Goal: Task Accomplishment & Management: Use online tool/utility

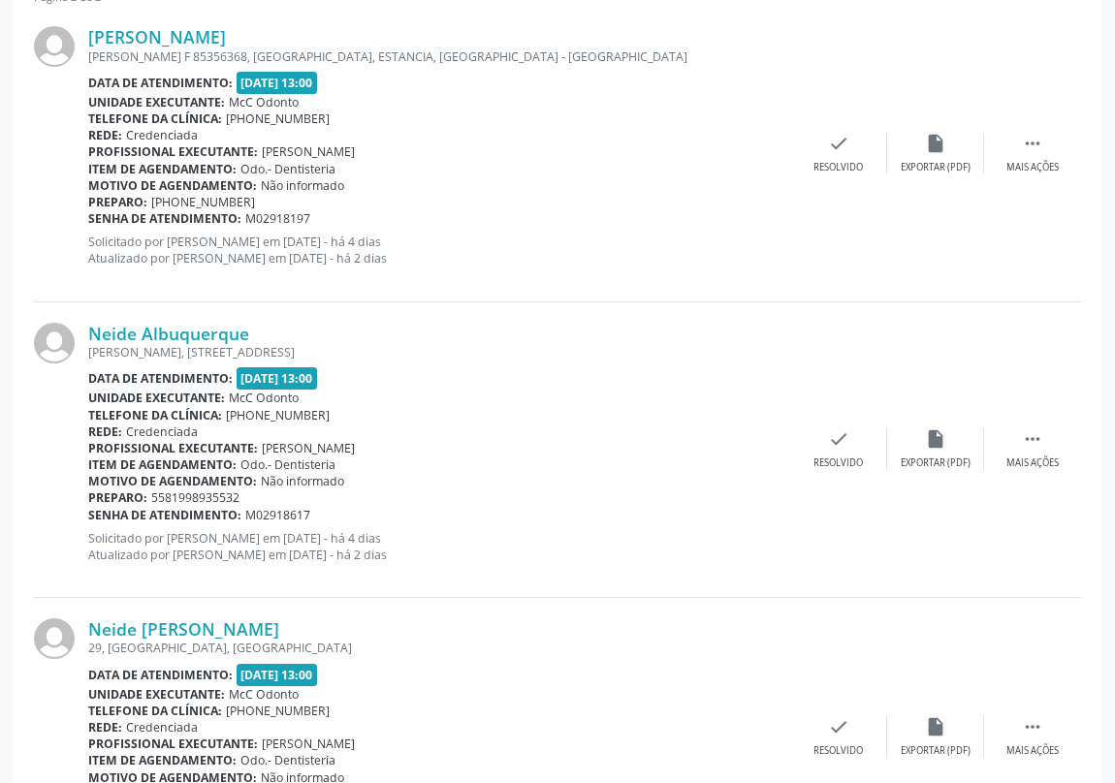
scroll to position [756, 0]
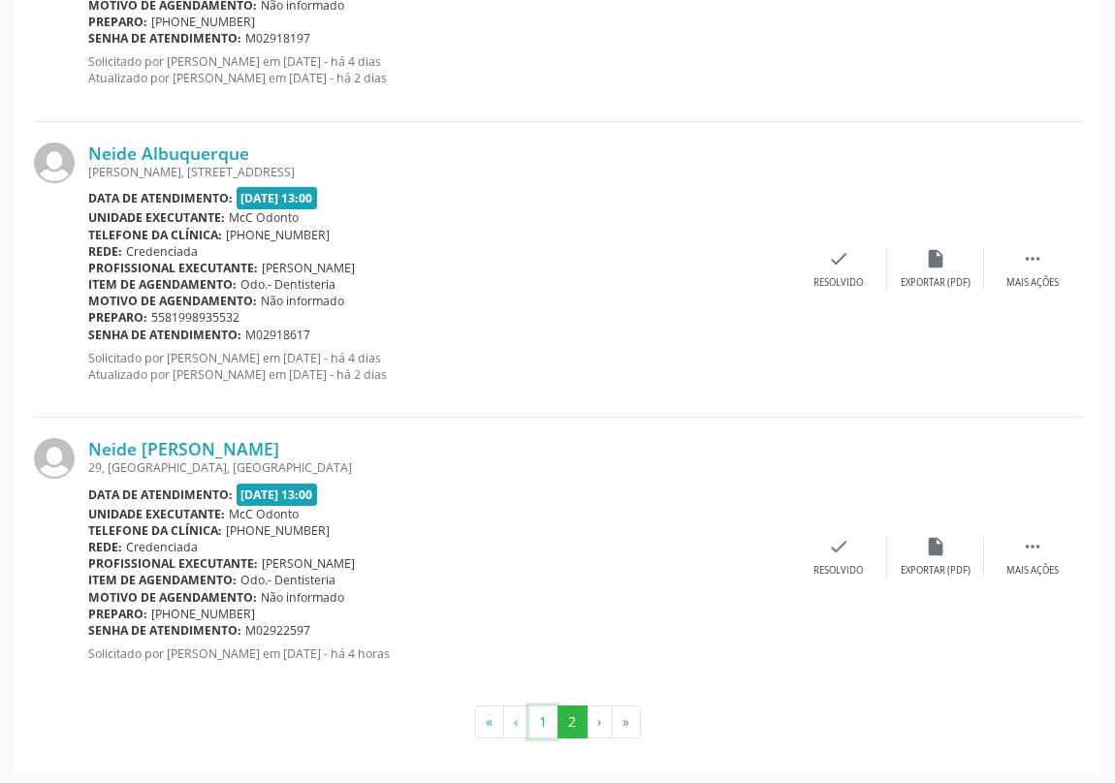
click at [543, 714] on button "1" at bounding box center [543, 722] width 30 height 33
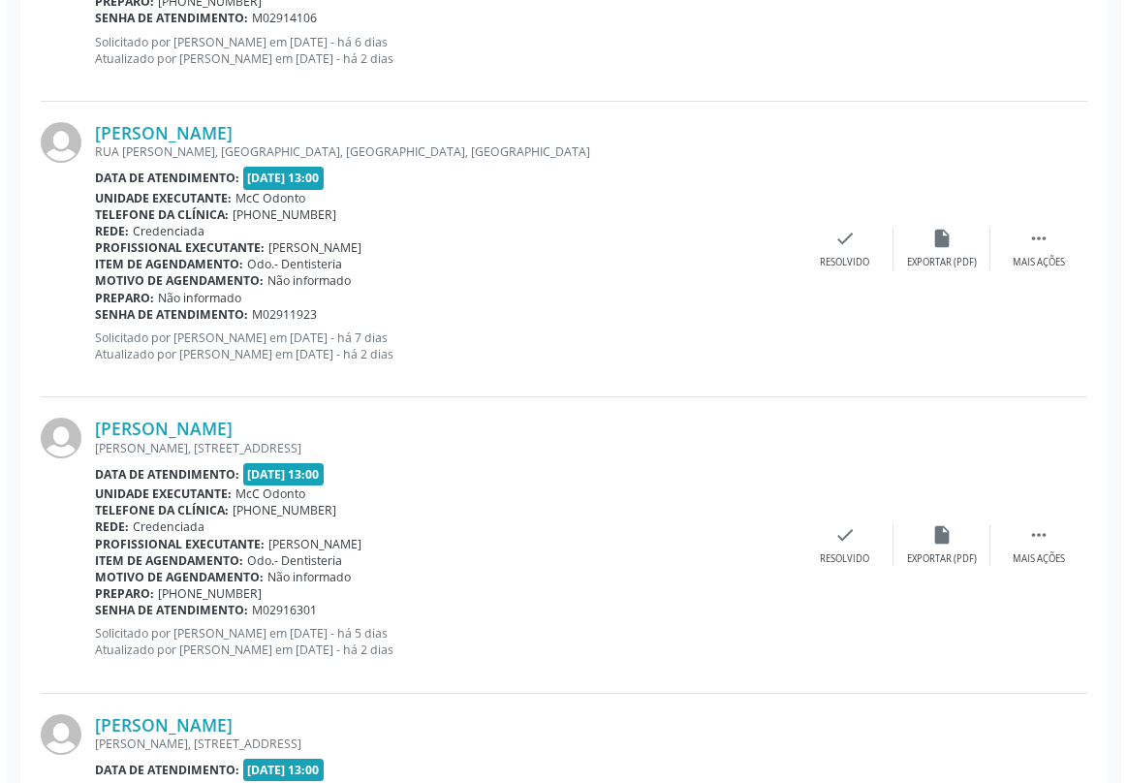
scroll to position [3172, 0]
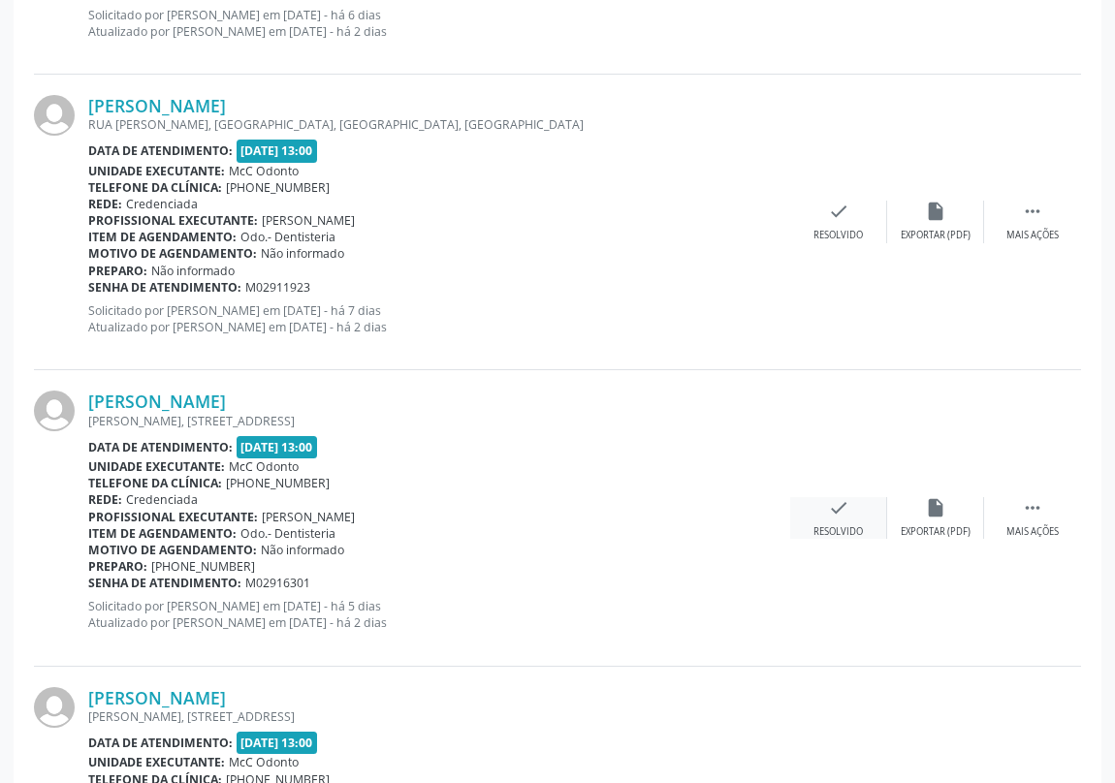
click at [830, 501] on icon "check" at bounding box center [838, 507] width 21 height 21
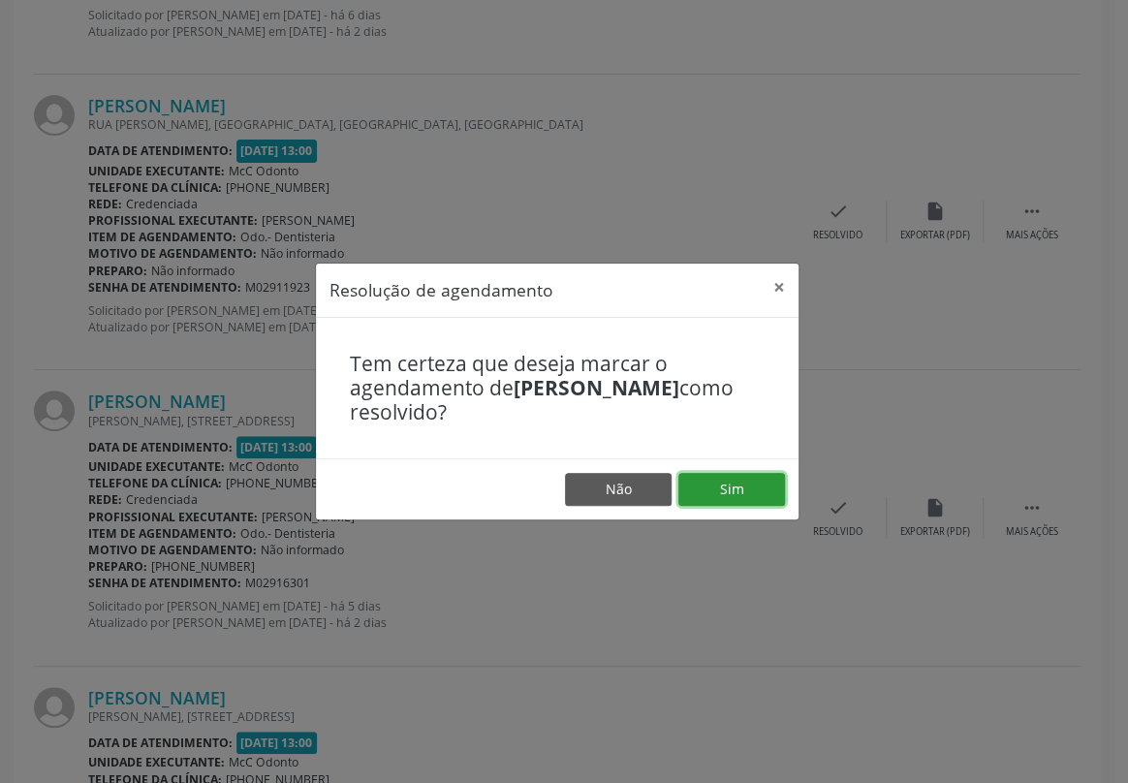
click at [706, 486] on button "Sim" at bounding box center [732, 489] width 107 height 33
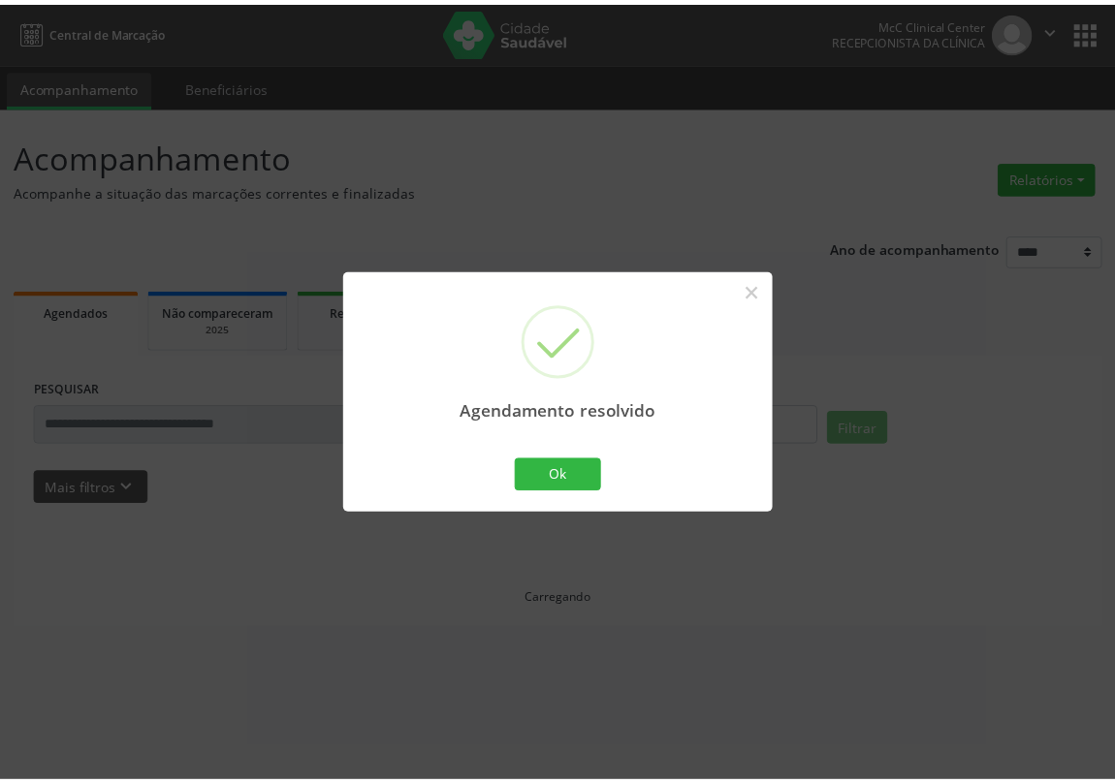
scroll to position [0, 0]
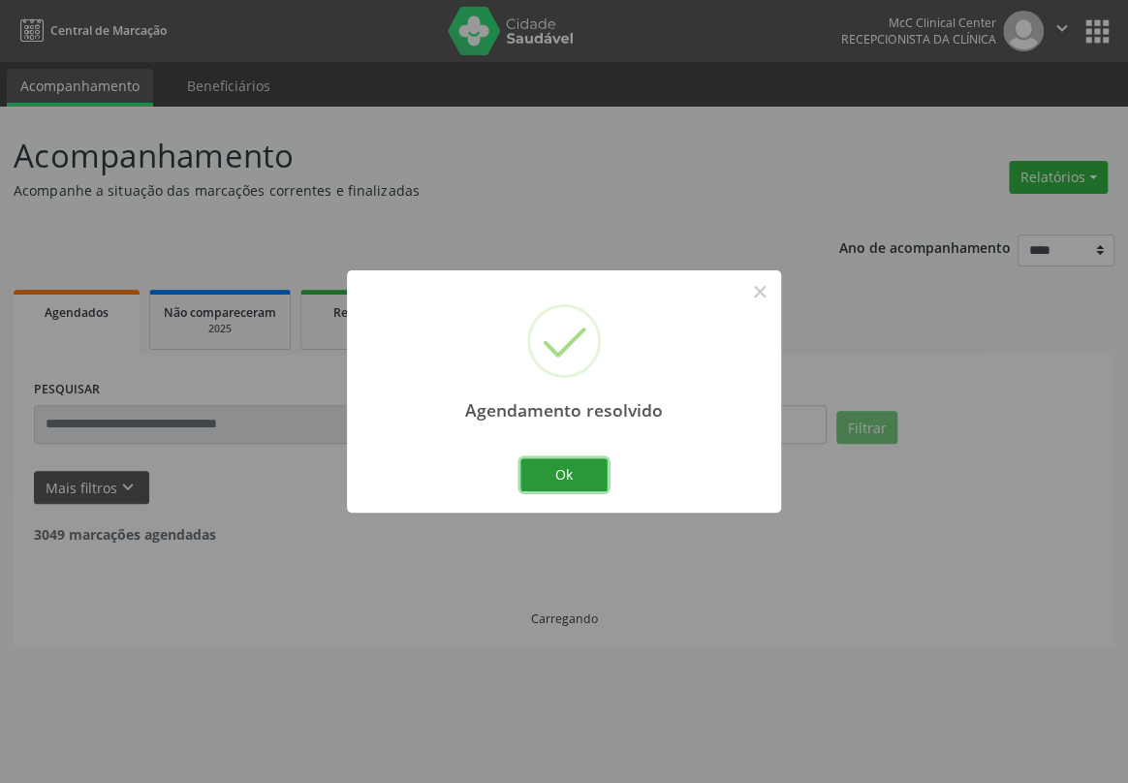
drag, startPoint x: 579, startPoint y: 476, endPoint x: 586, endPoint y: 27, distance: 448.9
click at [580, 468] on button "Ok" at bounding box center [564, 475] width 87 height 33
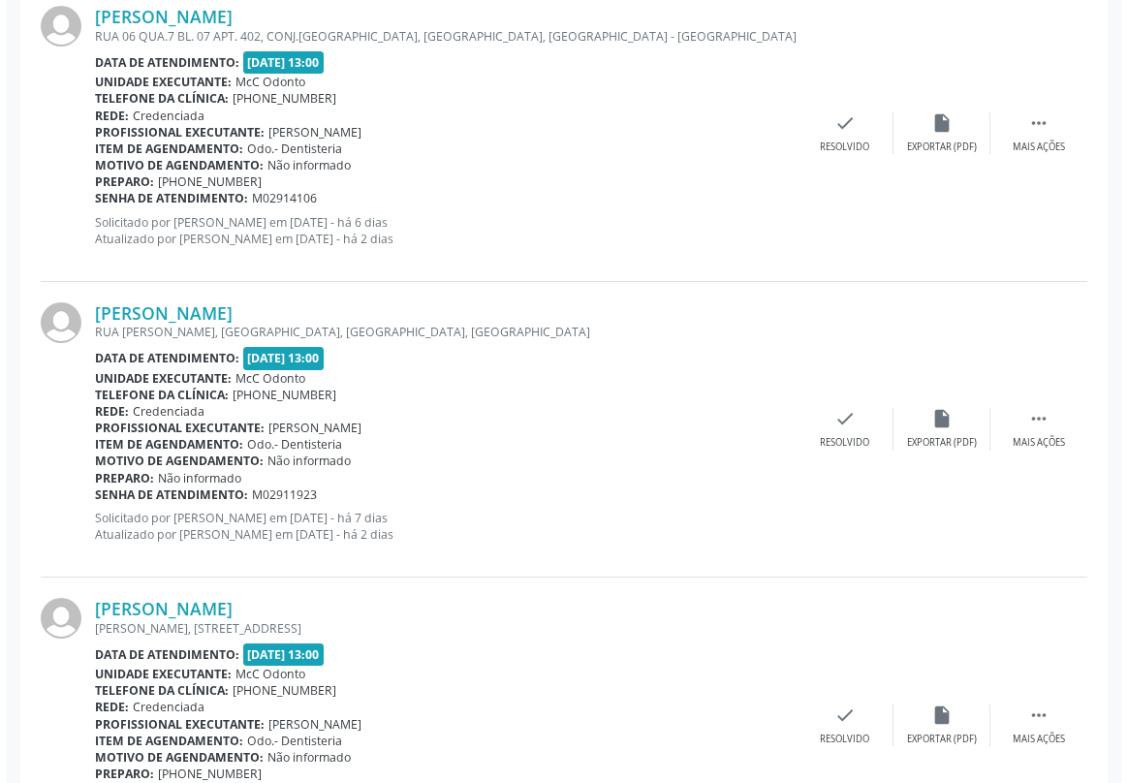
scroll to position [3084, 0]
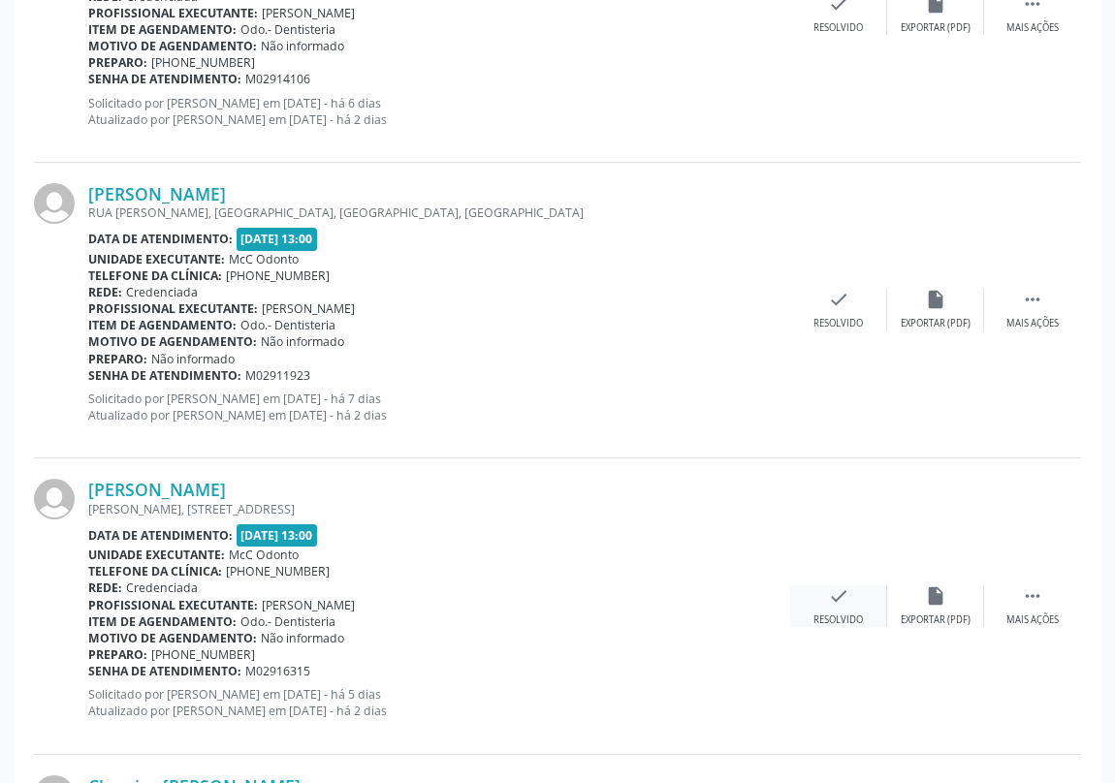
click at [832, 597] on icon "check" at bounding box center [838, 596] width 21 height 21
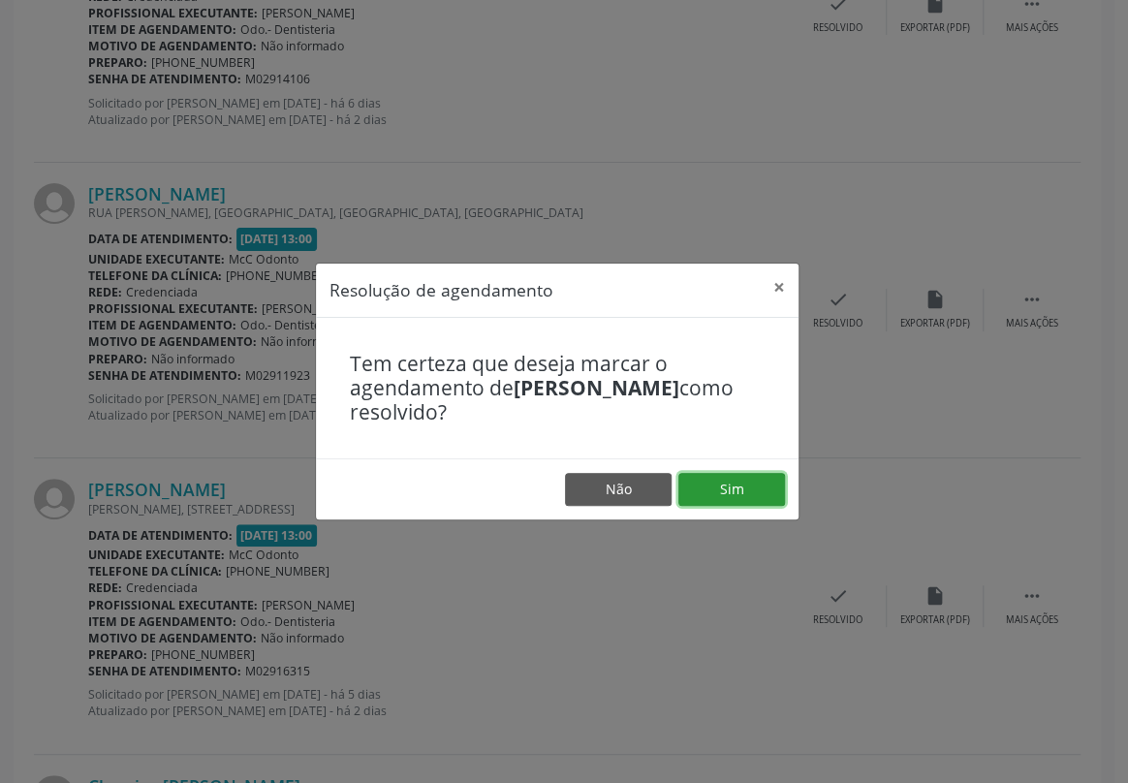
click at [736, 487] on button "Sim" at bounding box center [732, 489] width 107 height 33
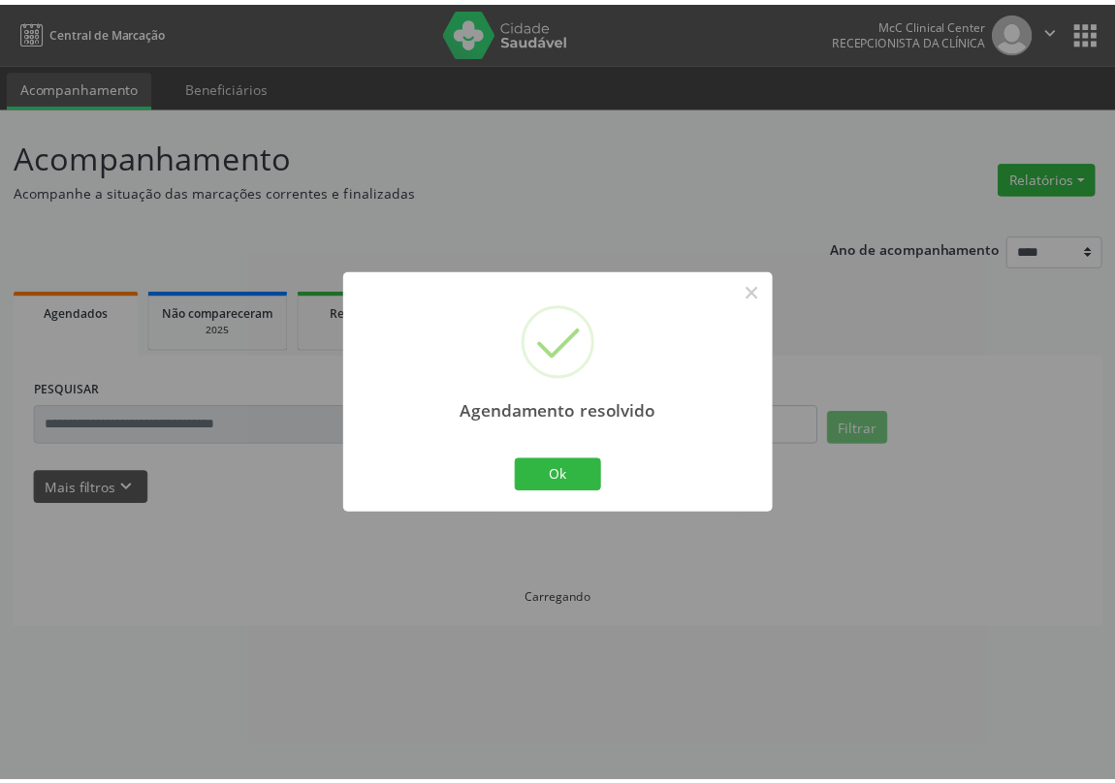
scroll to position [0, 0]
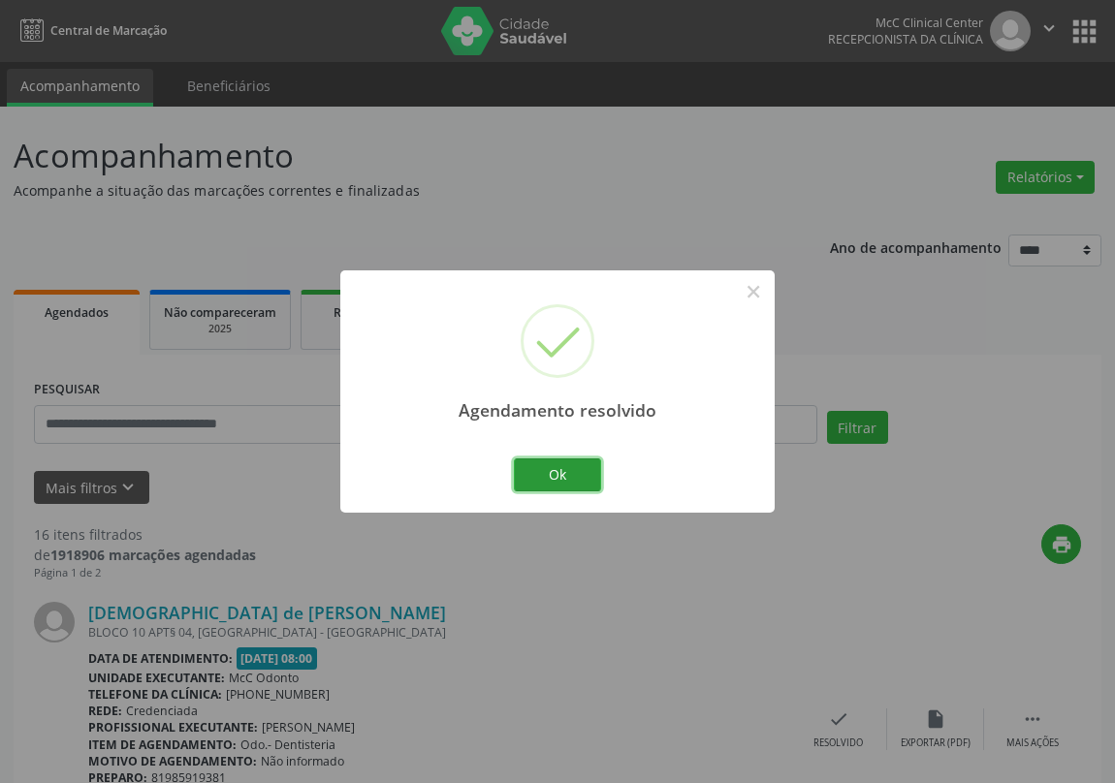
drag, startPoint x: 564, startPoint y: 469, endPoint x: 569, endPoint y: 383, distance: 86.4
click at [564, 470] on button "Ok" at bounding box center [557, 475] width 87 height 33
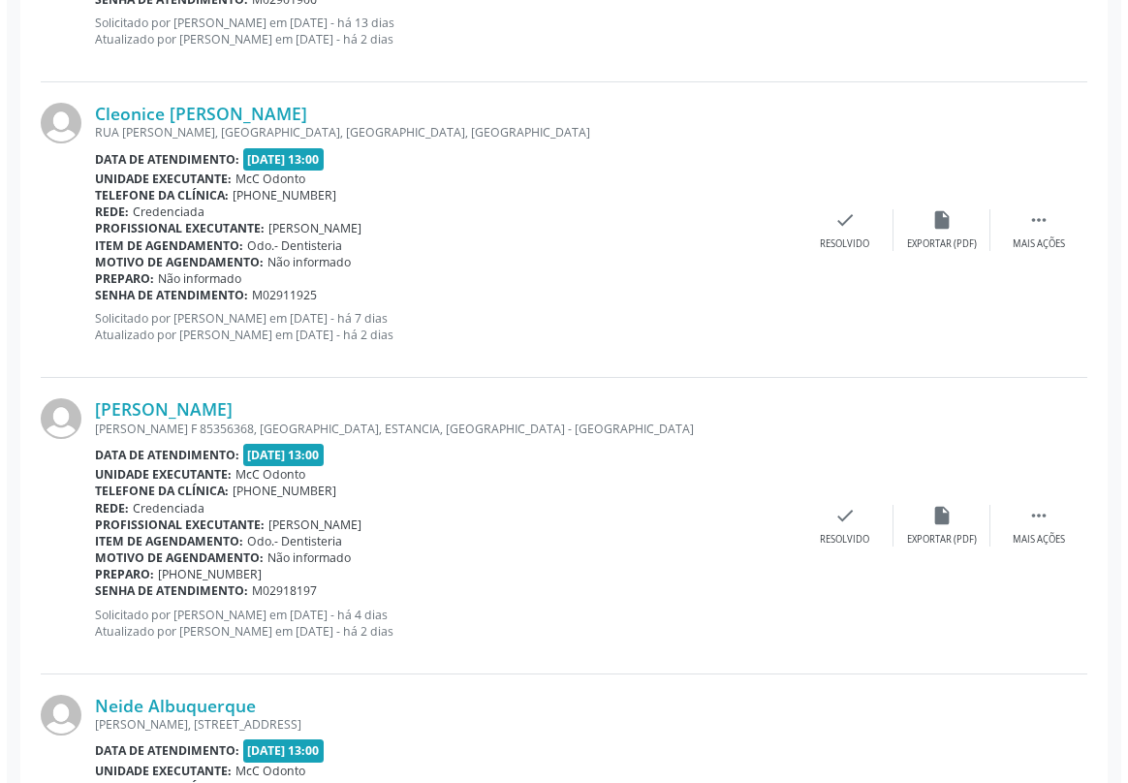
scroll to position [4053, 0]
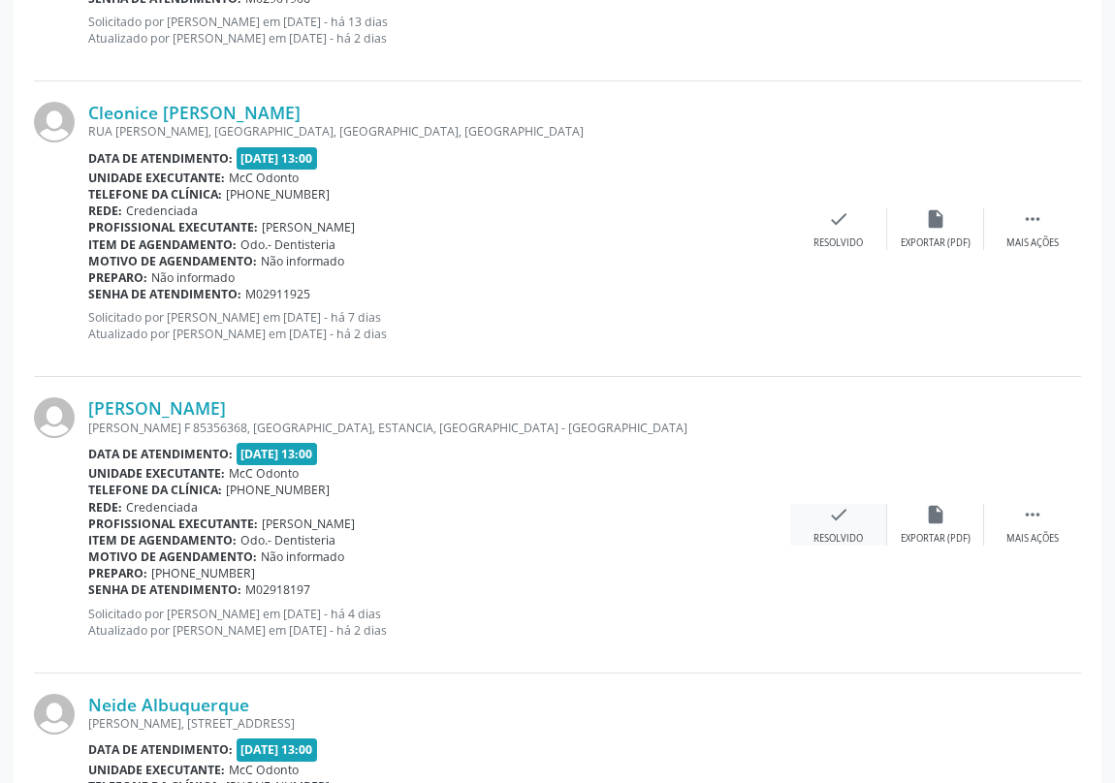
click at [839, 514] on icon "check" at bounding box center [838, 514] width 21 height 21
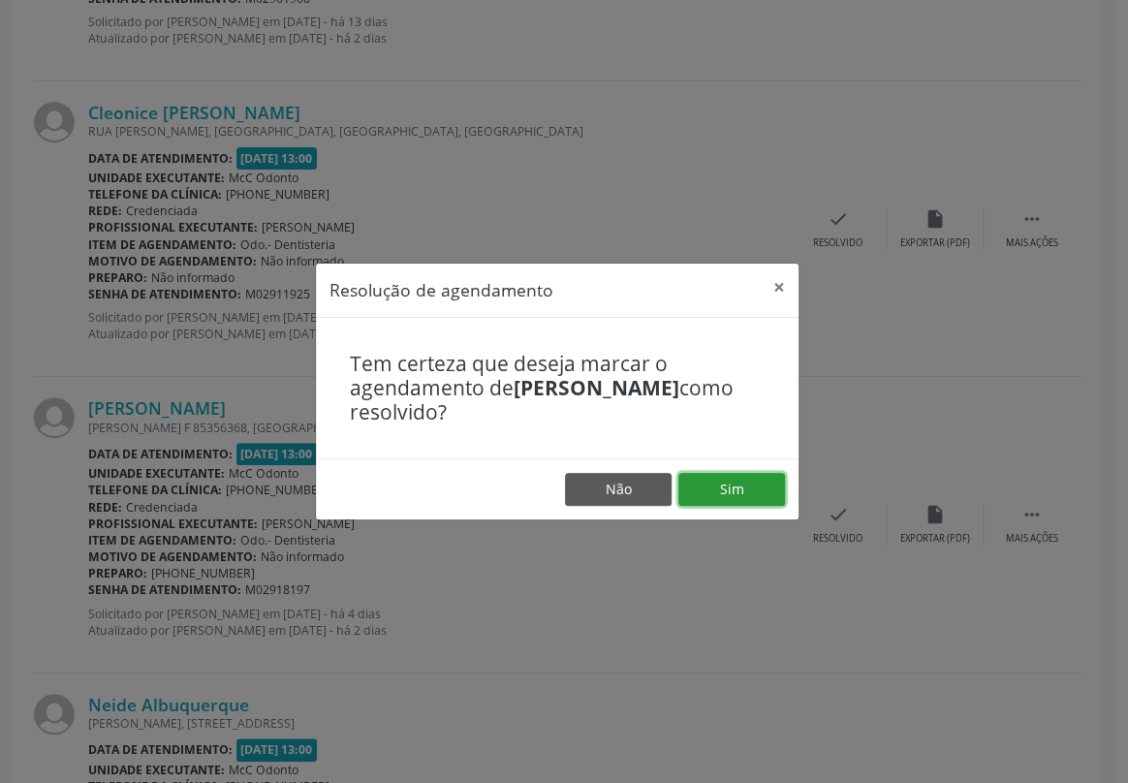
click at [749, 489] on button "Sim" at bounding box center [732, 489] width 107 height 33
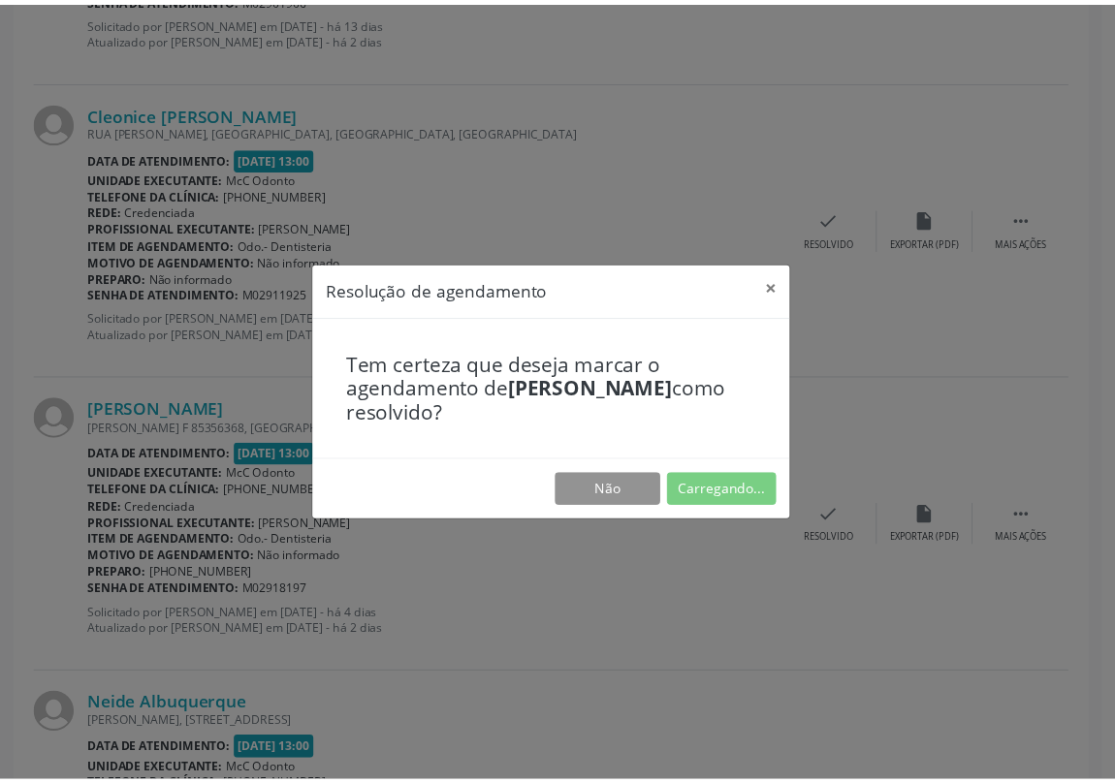
scroll to position [0, 0]
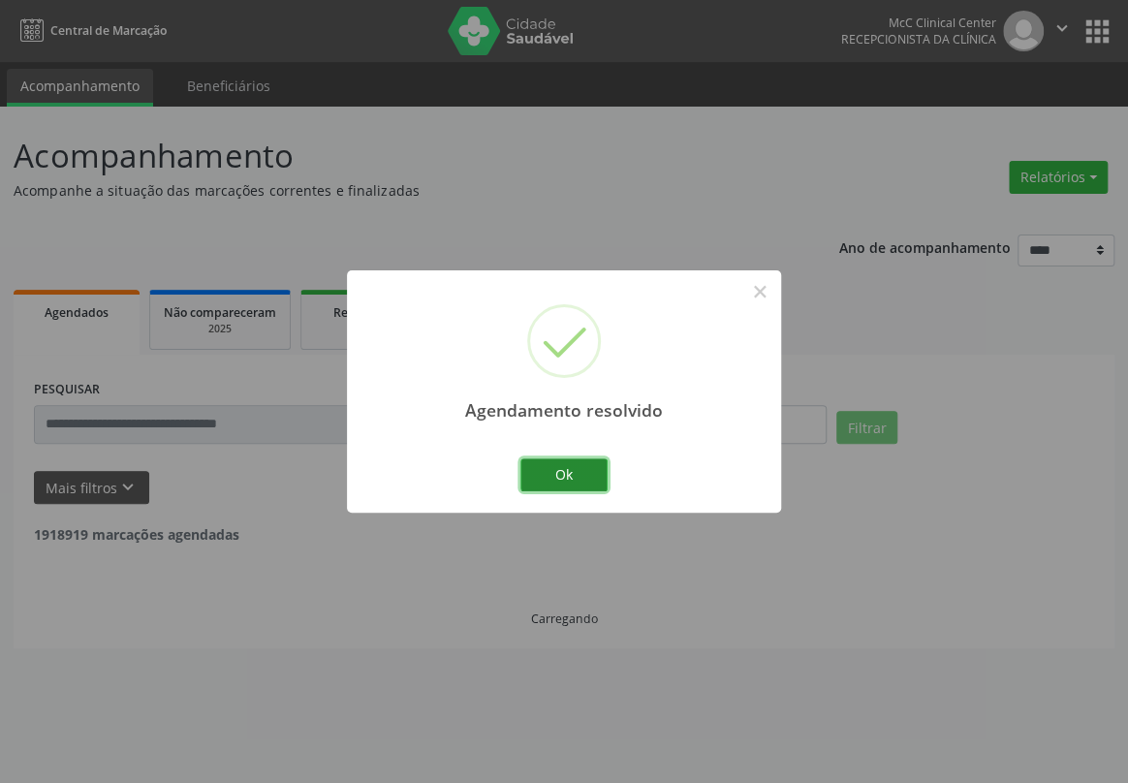
click at [581, 477] on button "Ok" at bounding box center [564, 475] width 87 height 33
